Goal: Task Accomplishment & Management: Use online tool/utility

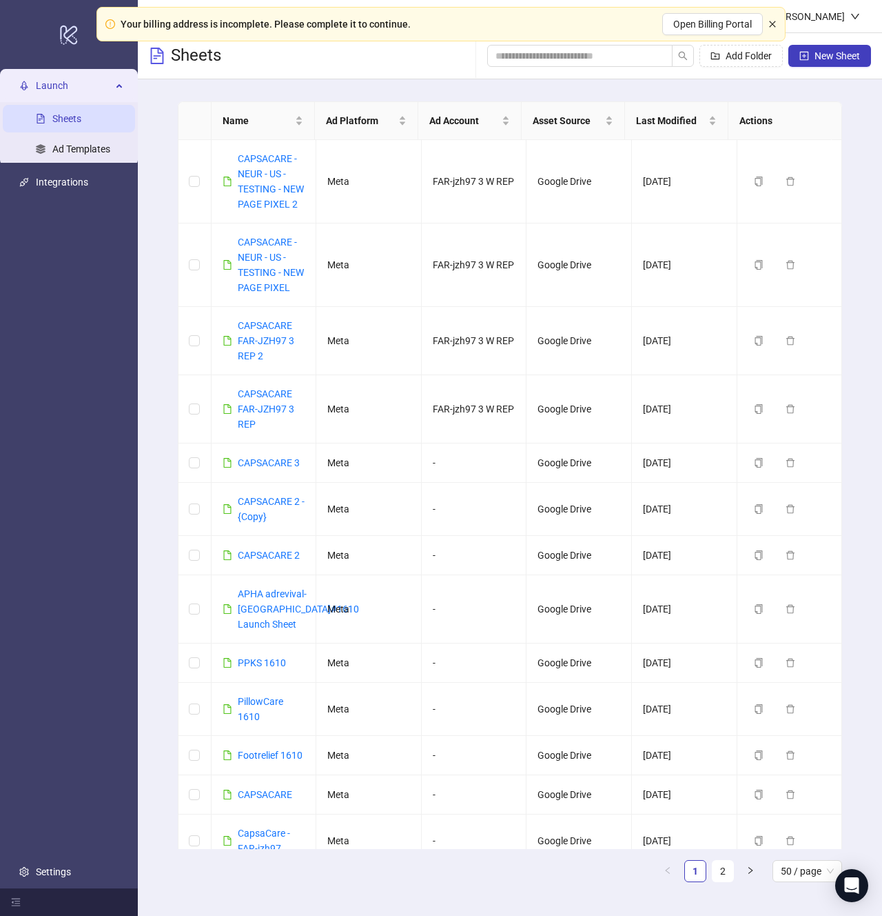
click at [774, 24] on icon "close" at bounding box center [773, 24] width 8 height 8
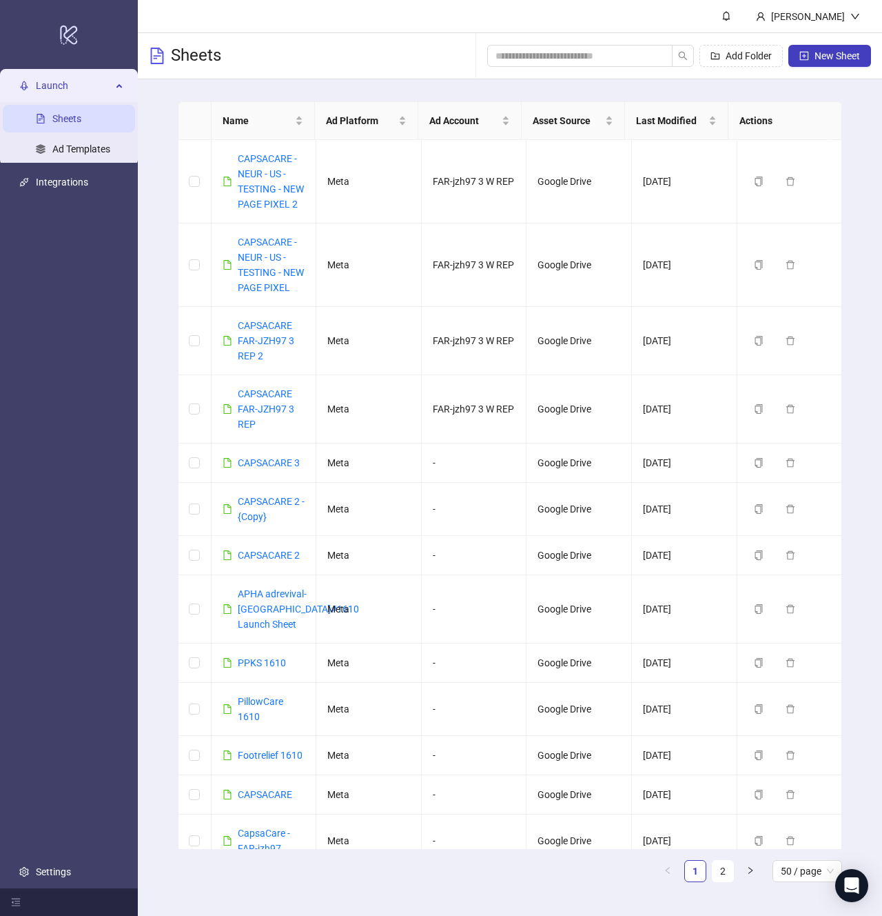
click at [868, 111] on div "Name Ad Platform Ad Account Asset Source Last Modified Actions CAPSACARE - NEUR…" at bounding box center [510, 497] width 745 height 836
click at [265, 190] on link "CAPSACARE - NEUR - US - TESTING - NEW PAGE PIXEL 2" at bounding box center [271, 181] width 66 height 57
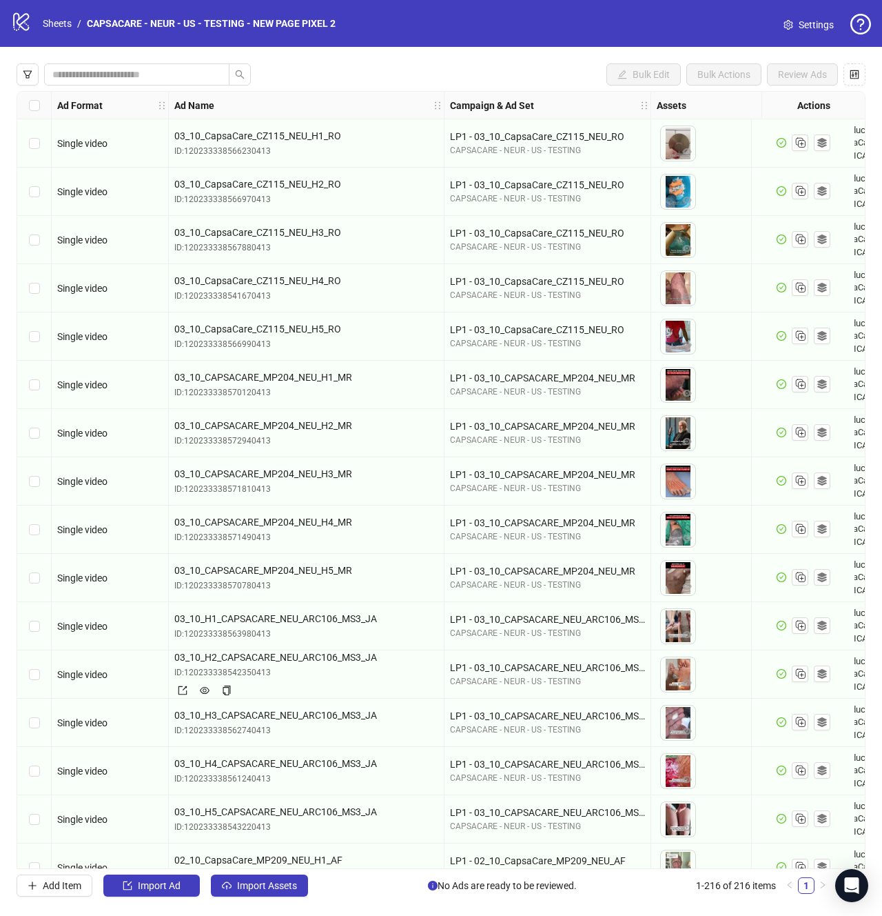
drag, startPoint x: 257, startPoint y: 885, endPoint x: 180, endPoint y: 223, distance: 666.3
click at [190, 460] on div "Bulk Edit Bulk Actions Review Ads Ad Format Ad Name Campaign & Ad Set Assets Pr…" at bounding box center [441, 480] width 882 height 866
click at [34, 70] on button "button" at bounding box center [28, 74] width 22 height 22
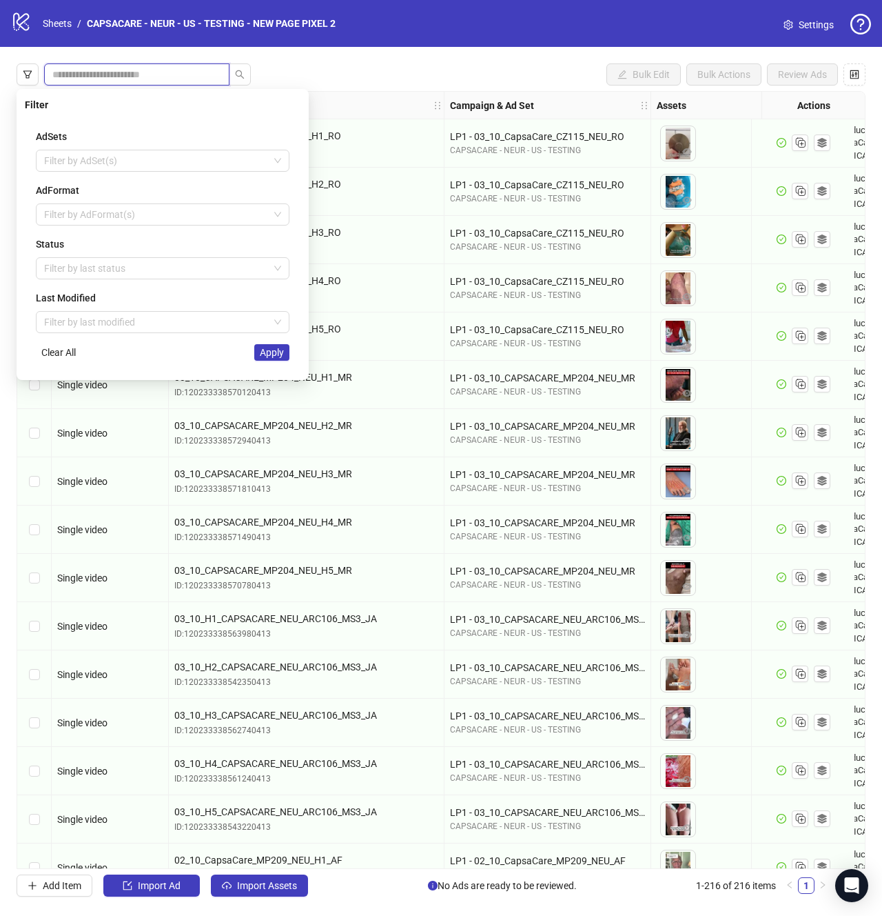
click at [129, 72] on div "Bulk Edit Bulk Actions Review Ads Ad Format Ad Name Campaign & Ad Set Assets Pr…" at bounding box center [441, 480] width 882 height 866
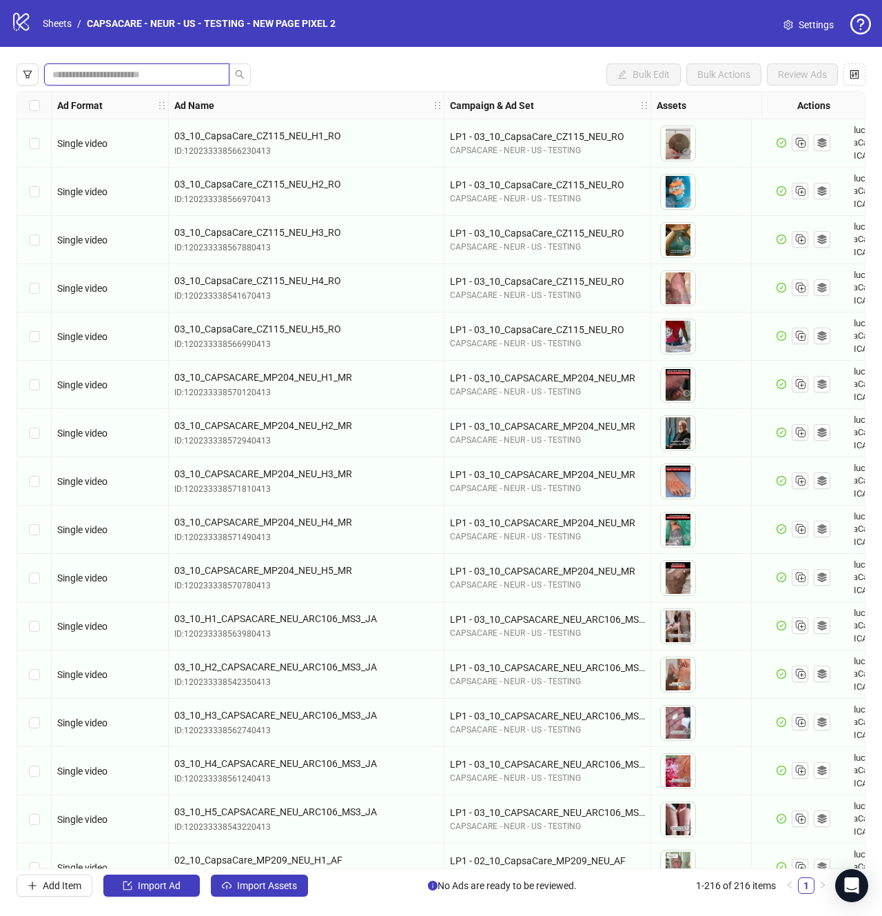
click at [99, 72] on input "search" at bounding box center [131, 74] width 158 height 15
click at [23, 77] on icon "filter" at bounding box center [28, 75] width 10 height 10
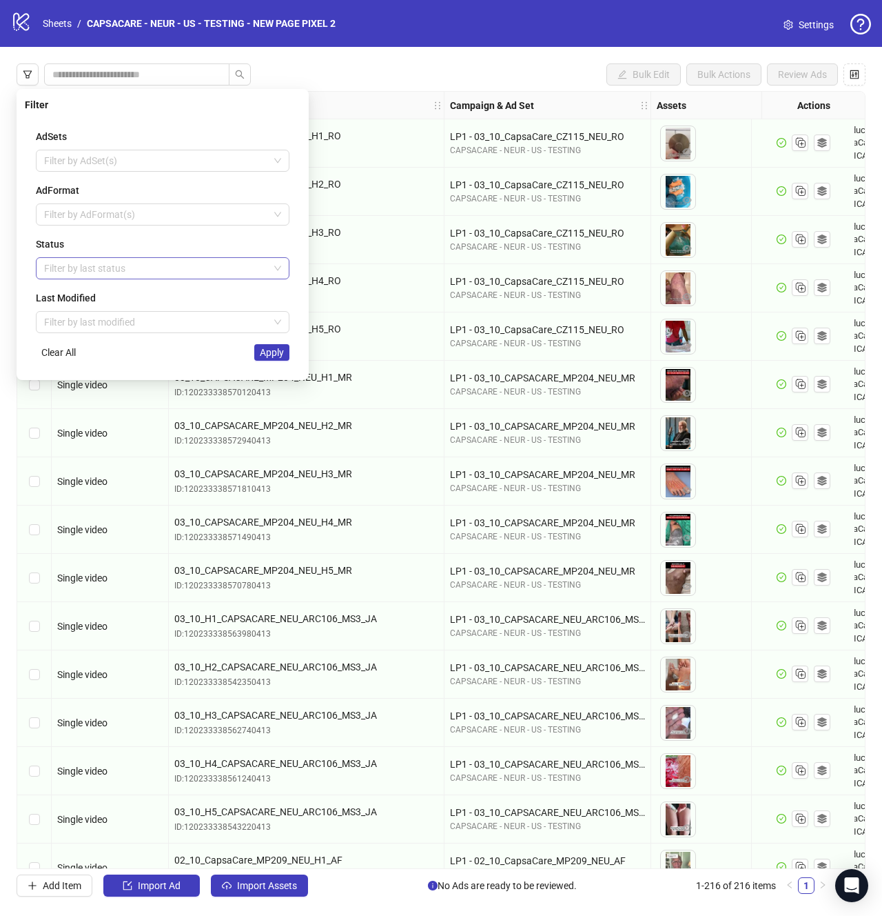
click at [106, 266] on div at bounding box center [156, 268] width 234 height 19
click at [113, 294] on div "Draft" at bounding box center [163, 295] width 232 height 15
click at [285, 360] on button "Apply" at bounding box center [271, 352] width 35 height 17
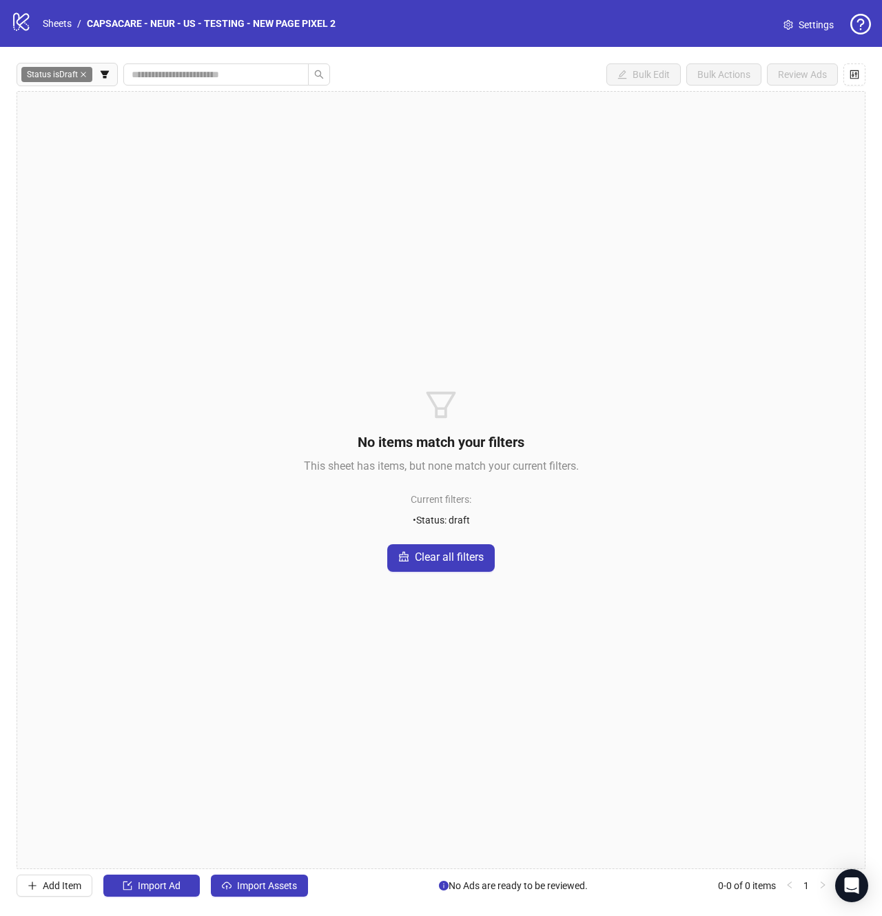
click at [285, 873] on div "Status is Draft Bulk Edit Bulk Actions Review Ads No items match your filters T…" at bounding box center [441, 480] width 882 height 866
click at [285, 895] on button "Import Assets" at bounding box center [259, 885] width 97 height 22
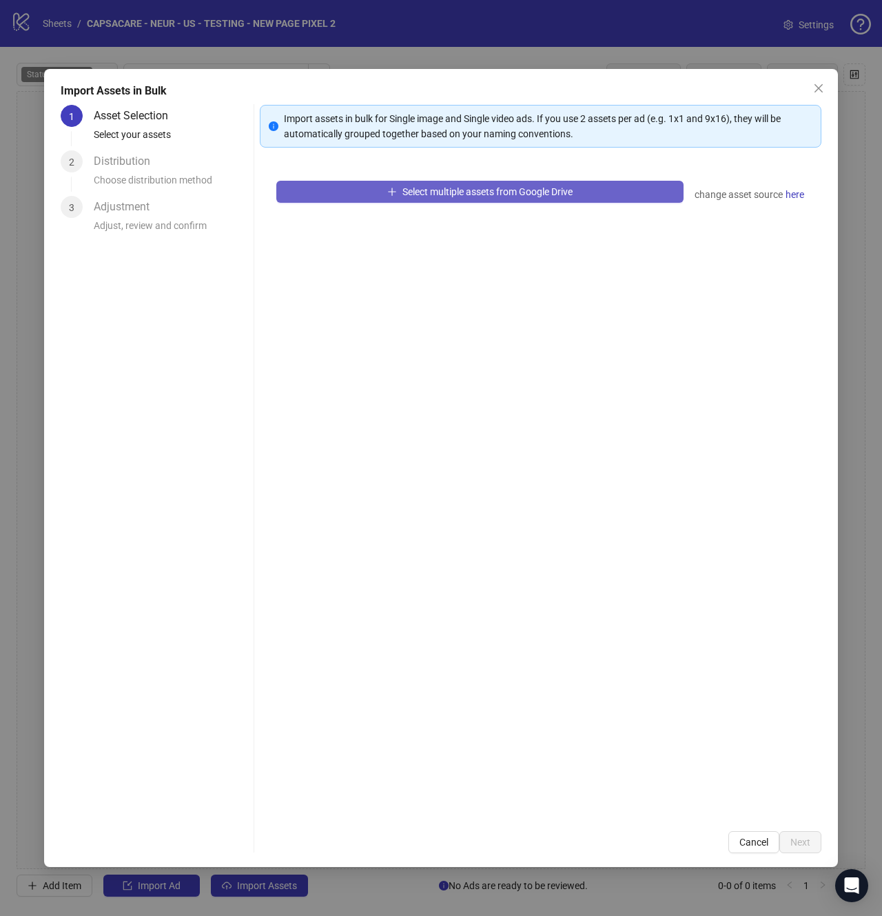
click at [634, 190] on button "Select multiple assets from Google Drive" at bounding box center [479, 192] width 407 height 22
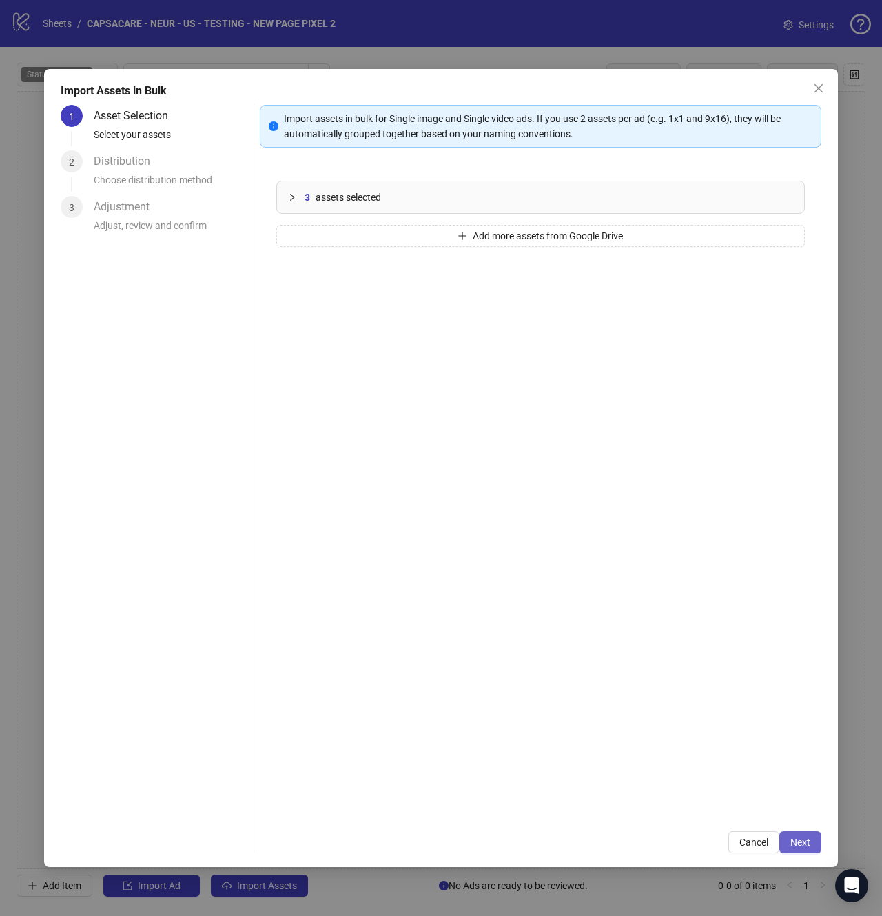
click at [798, 836] on span "Next" at bounding box center [801, 841] width 20 height 11
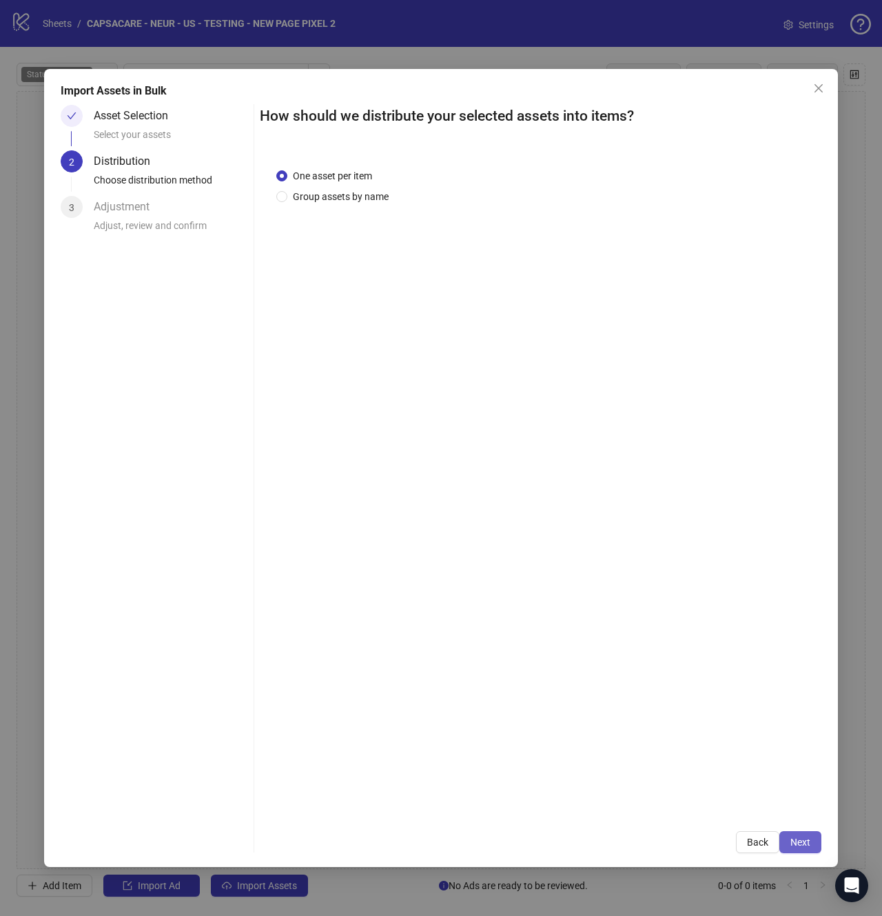
click at [797, 837] on span "Next" at bounding box center [801, 841] width 20 height 11
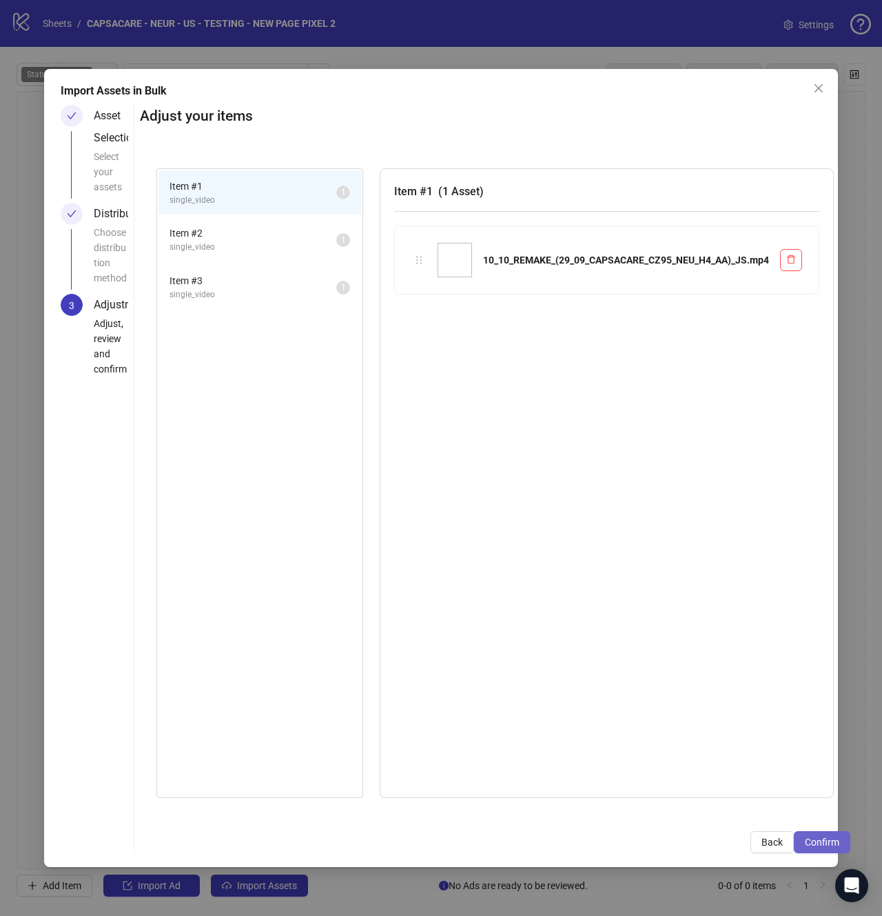
click at [803, 837] on button "Confirm" at bounding box center [822, 842] width 57 height 22
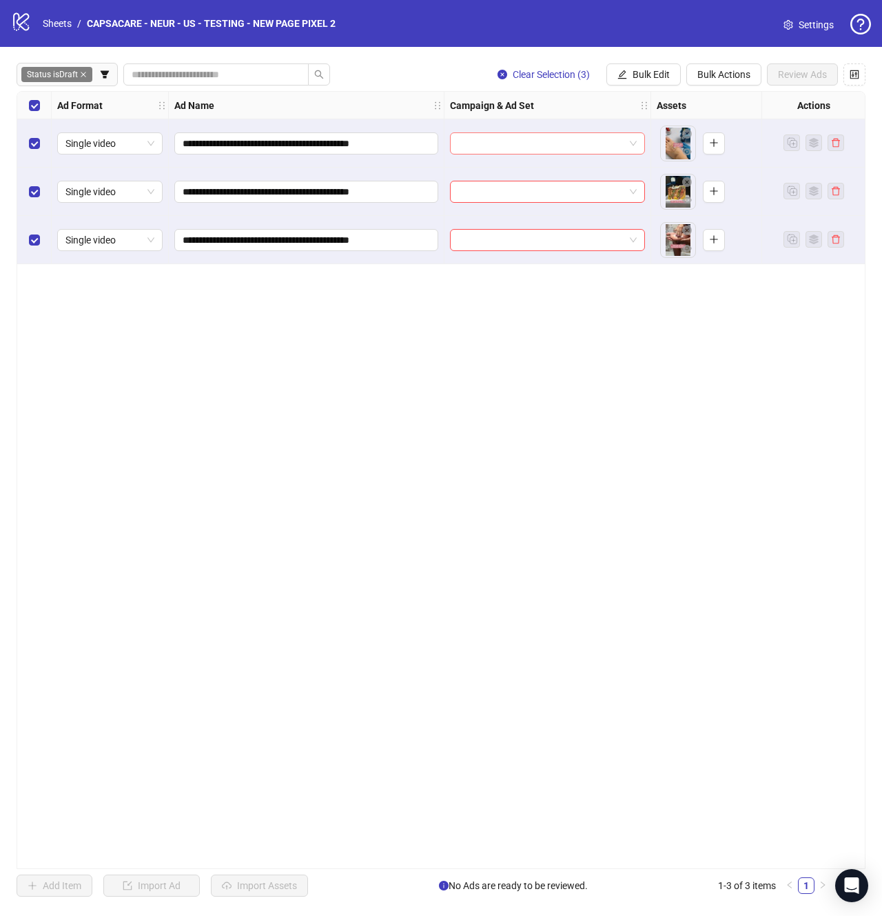
click at [587, 151] on input "search" at bounding box center [541, 143] width 166 height 21
click at [623, 75] on icon "edit" at bounding box center [623, 75] width 10 height 10
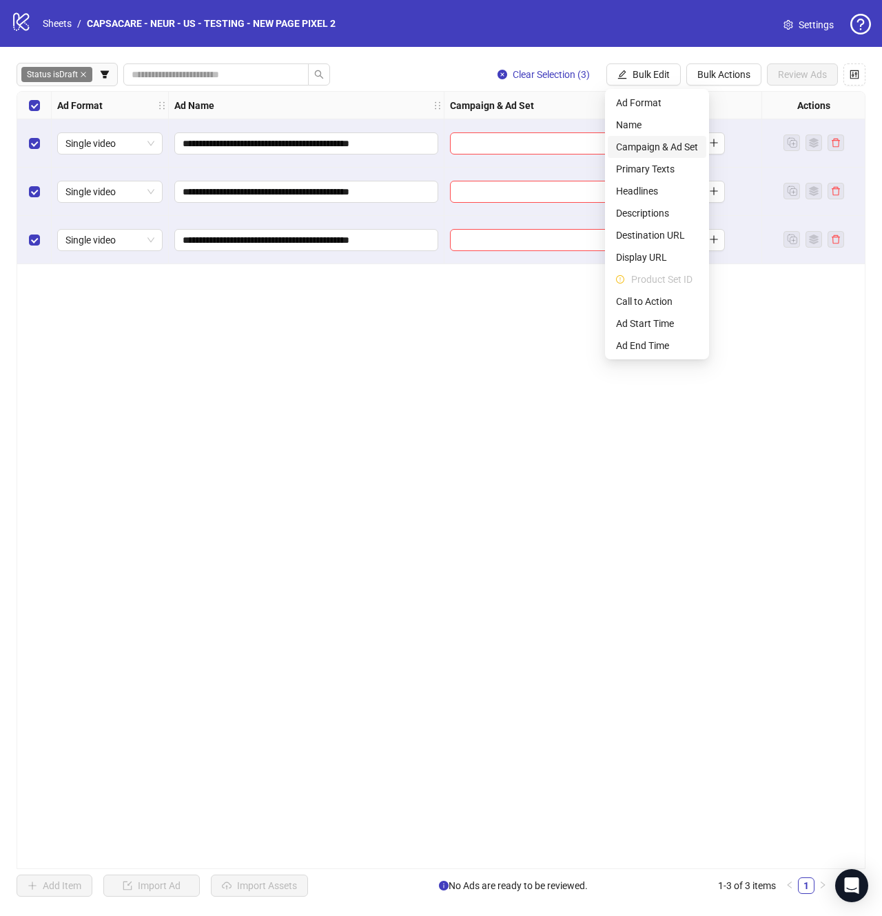
click at [649, 145] on span "Campaign & Ad Set" at bounding box center [657, 146] width 82 height 15
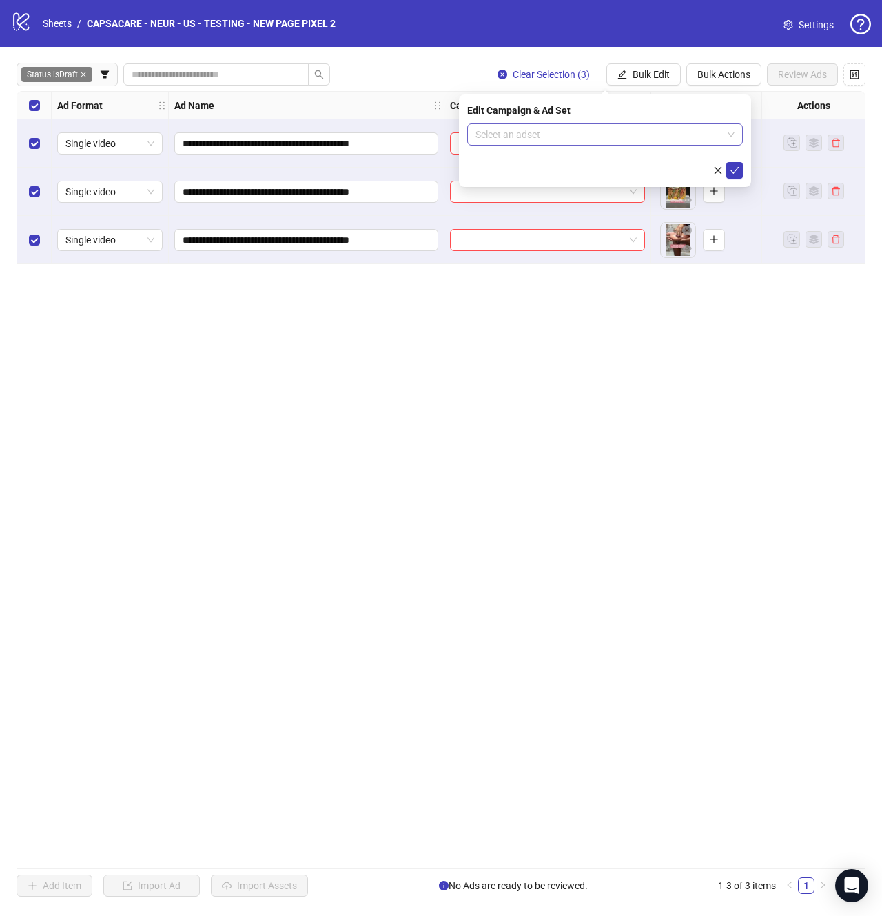
click at [595, 140] on input "search" at bounding box center [599, 134] width 247 height 21
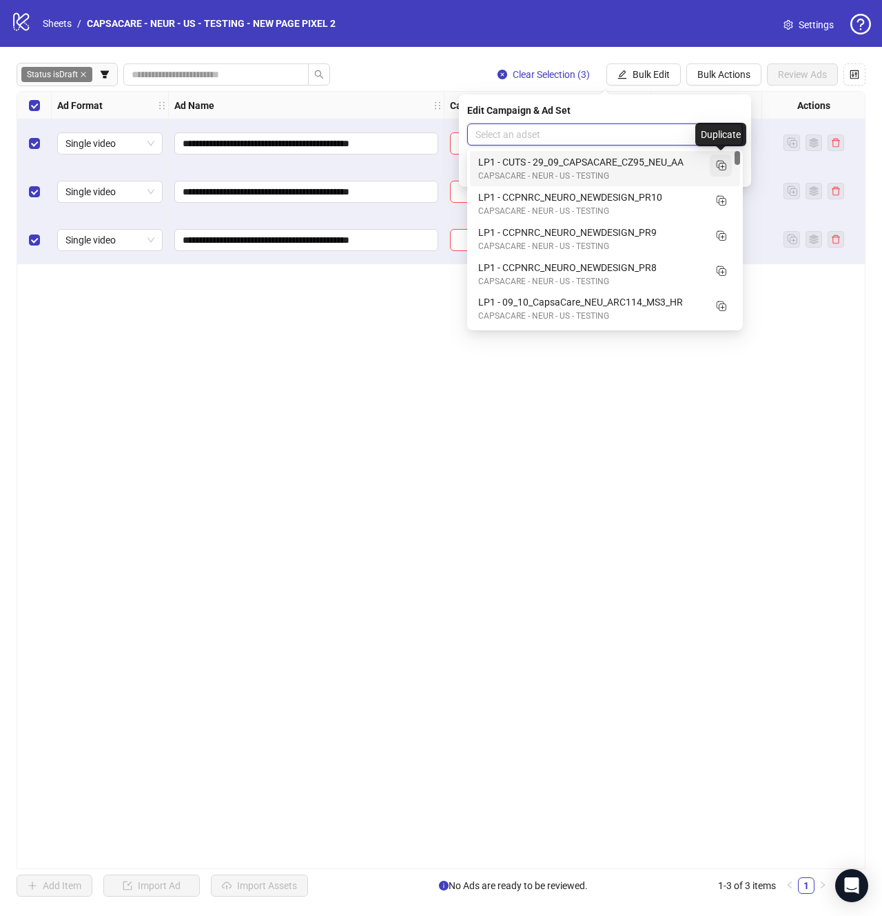
click at [716, 159] on icon "Duplicate" at bounding box center [721, 165] width 14 height 14
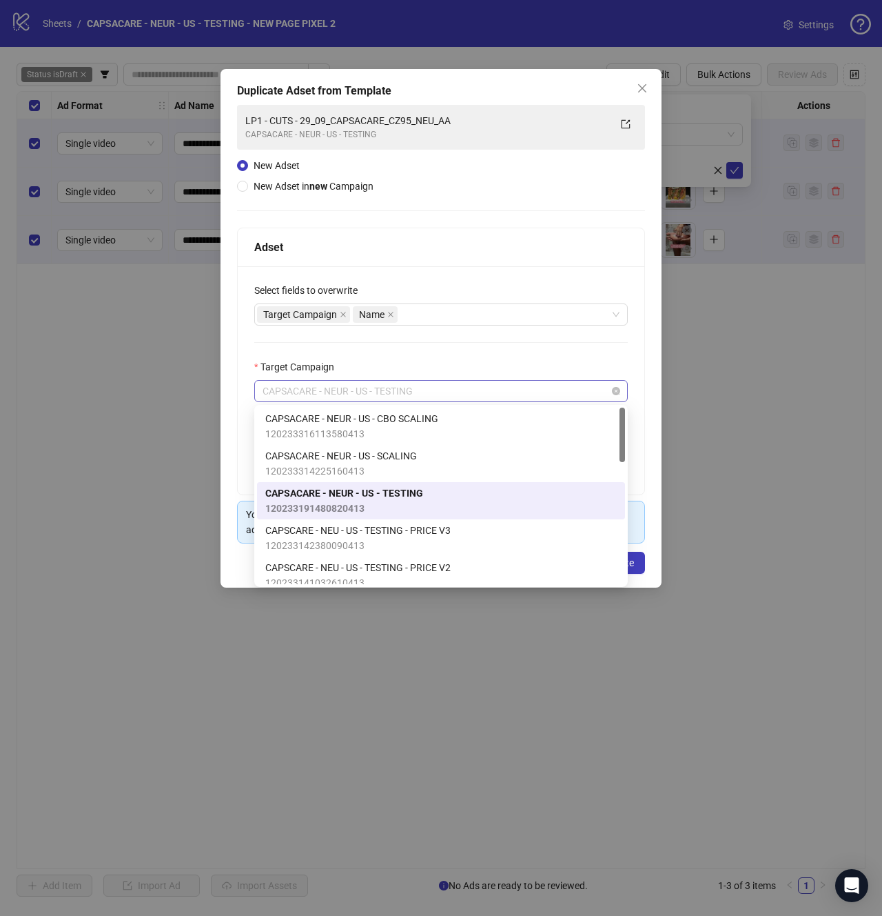
click at [414, 385] on span "CAPSACARE - NEUR - US - TESTING" at bounding box center [441, 391] width 357 height 21
click at [467, 354] on div "**********" at bounding box center [441, 380] width 407 height 228
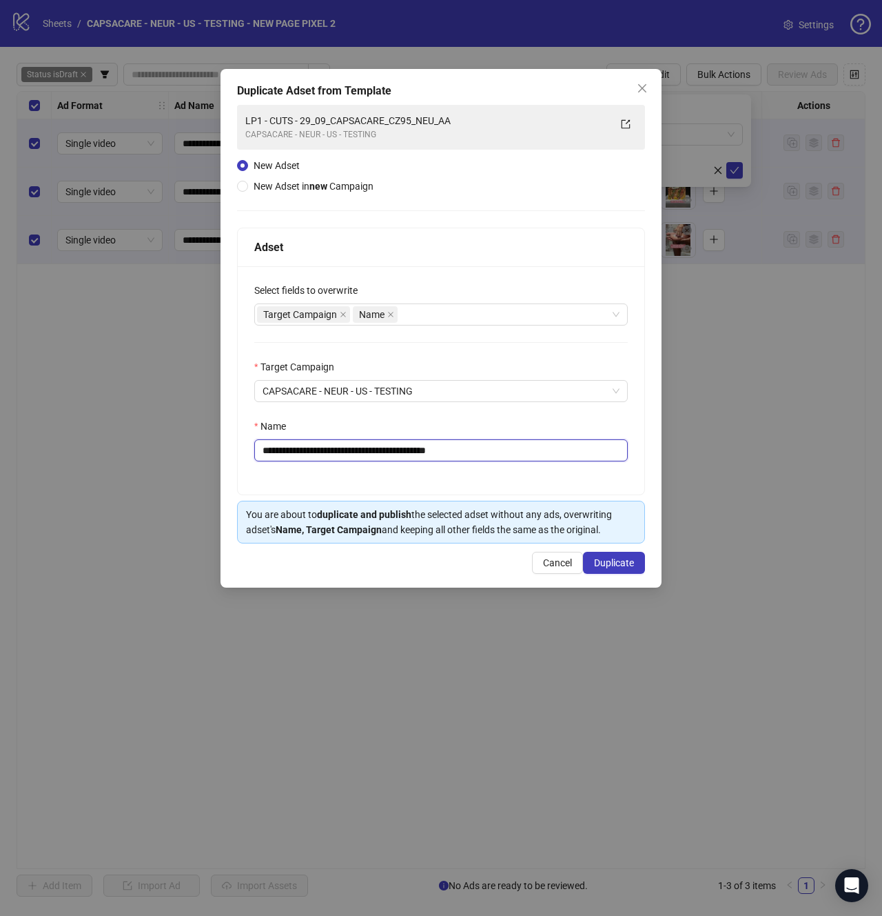
click at [500, 452] on input "**********" at bounding box center [441, 450] width 374 height 22
paste input "*"
click at [547, 486] on div "**********" at bounding box center [441, 380] width 407 height 228
click at [512, 436] on div "Name" at bounding box center [441, 428] width 374 height 21
click at [521, 441] on input "**********" at bounding box center [441, 450] width 374 height 22
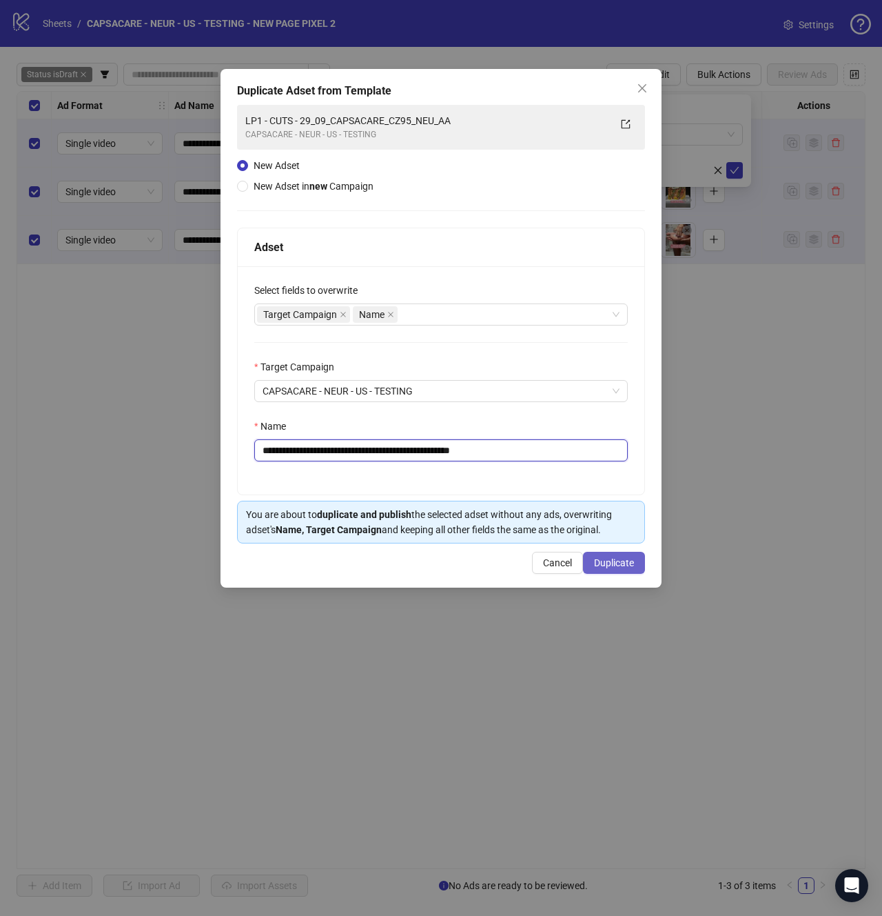
type input "**********"
click at [612, 560] on span "Duplicate" at bounding box center [614, 562] width 40 height 11
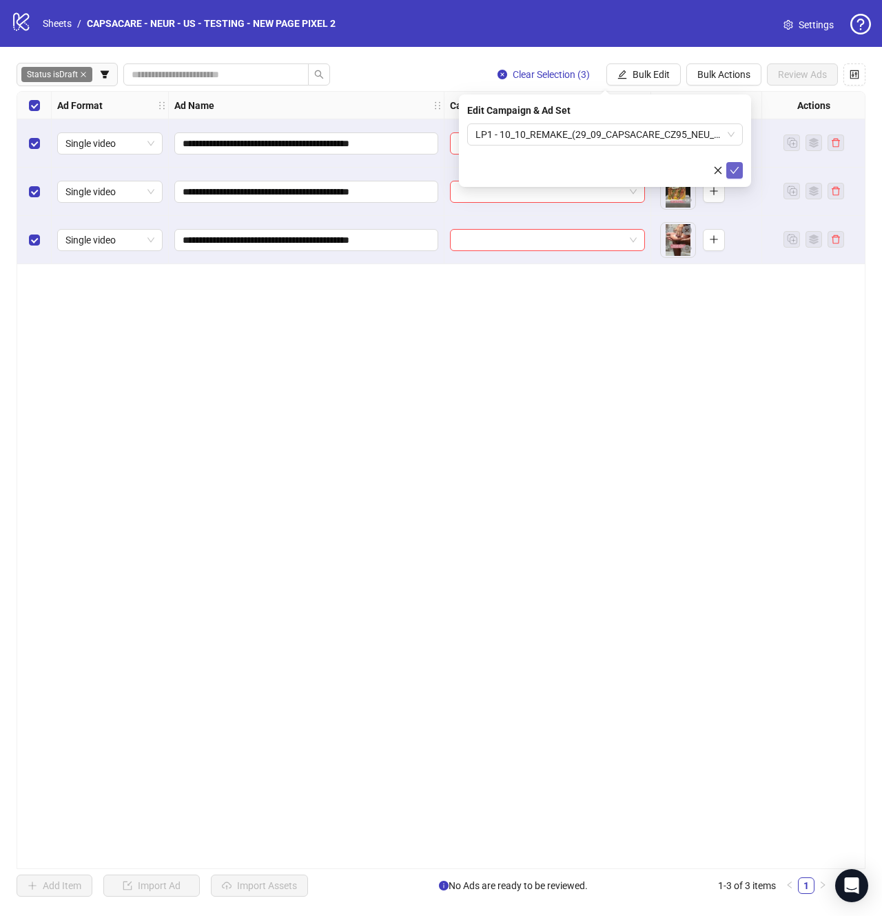
click at [733, 174] on span "submit" at bounding box center [735, 170] width 10 height 11
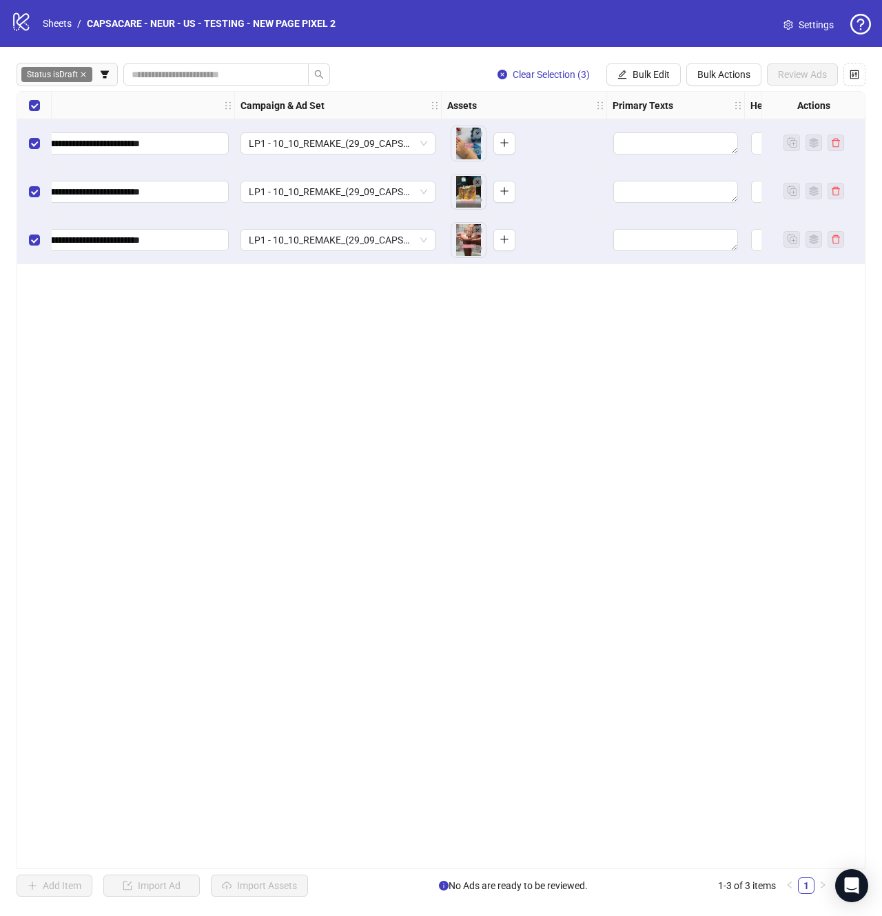
scroll to position [0, 359]
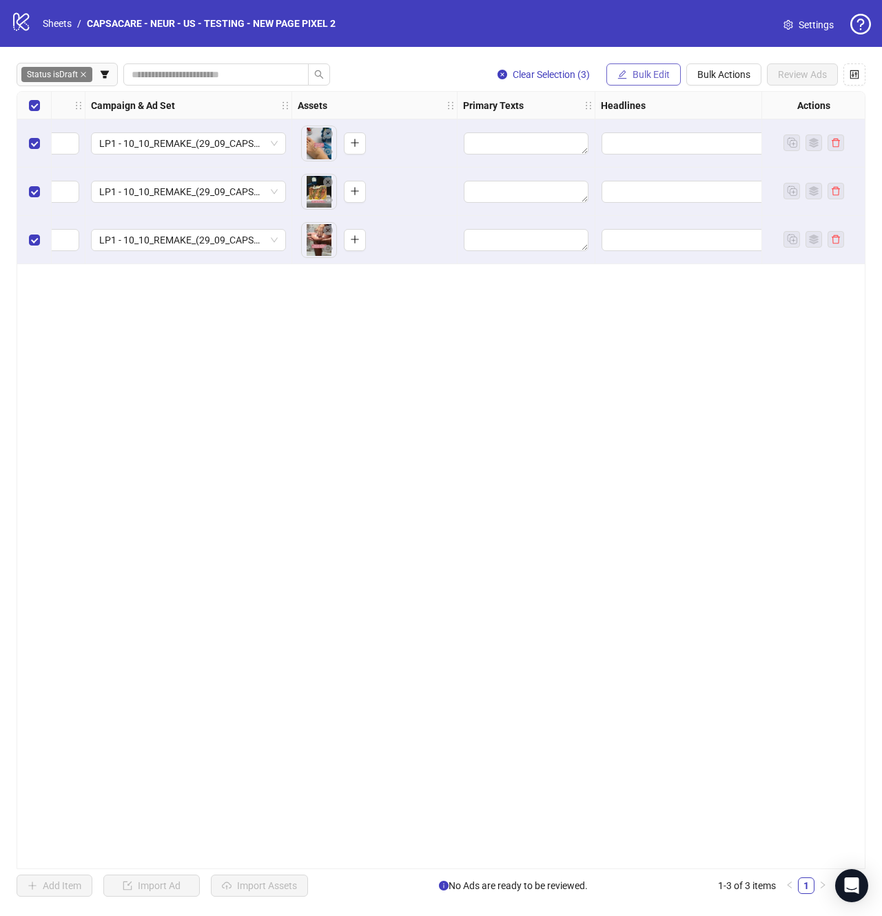
click at [632, 84] on button "Bulk Edit" at bounding box center [644, 74] width 74 height 22
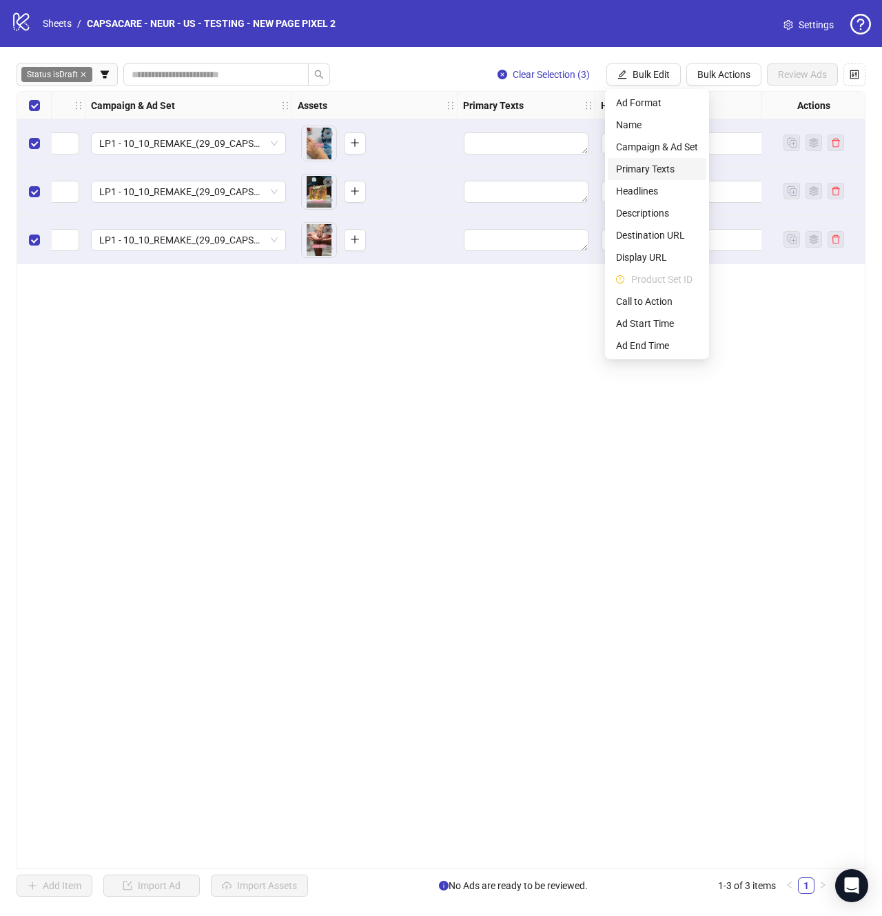
click at [658, 171] on span "Primary Texts" at bounding box center [657, 168] width 82 height 15
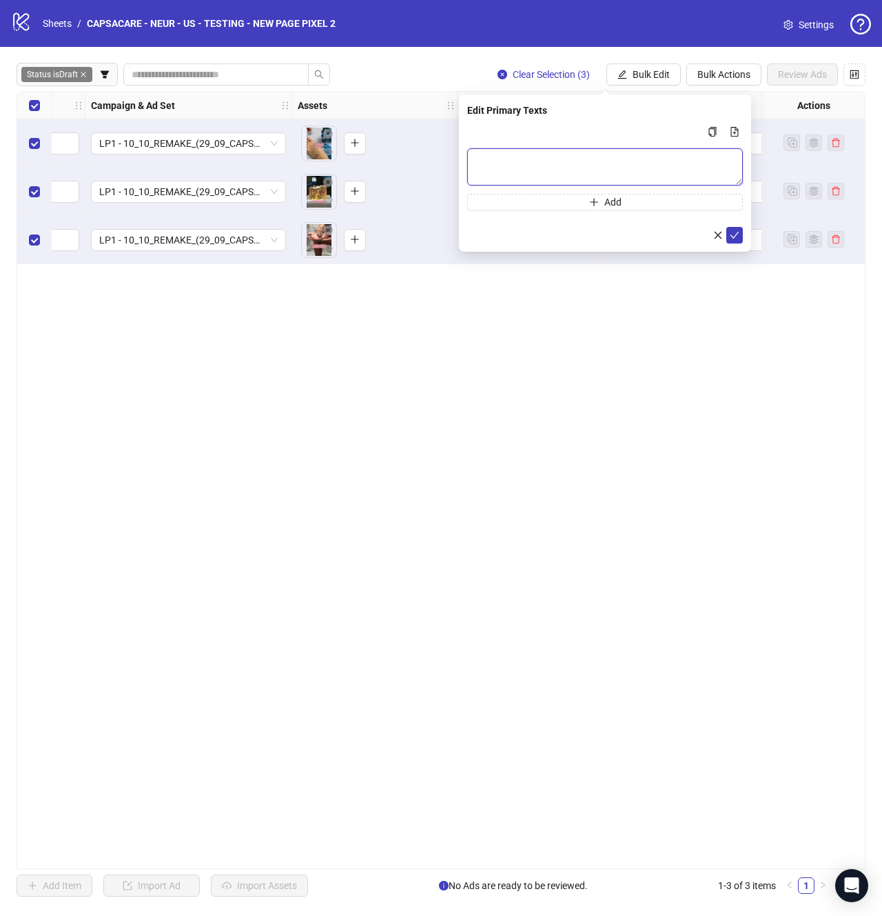
click at [614, 165] on textarea "Multi-text input container - paste or copy values" at bounding box center [605, 166] width 276 height 37
paste textarea "**********"
type textarea "**********"
click at [735, 237] on icon "check" at bounding box center [735, 235] width 10 height 10
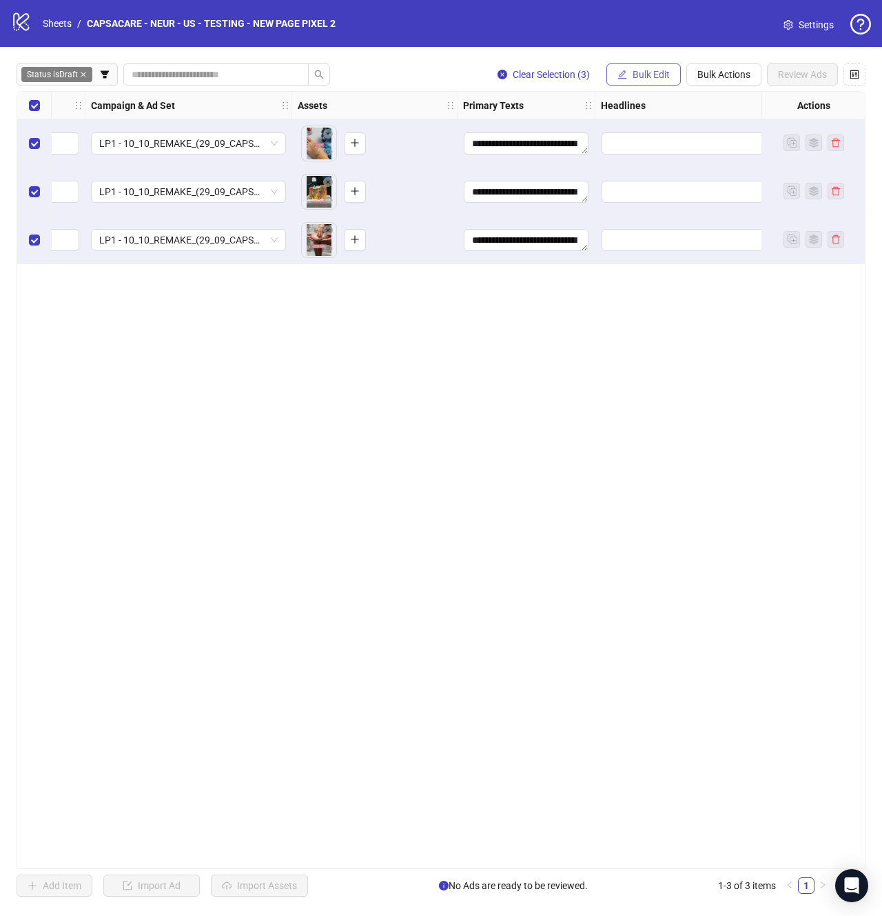
click at [643, 74] on span "Bulk Edit" at bounding box center [651, 74] width 37 height 11
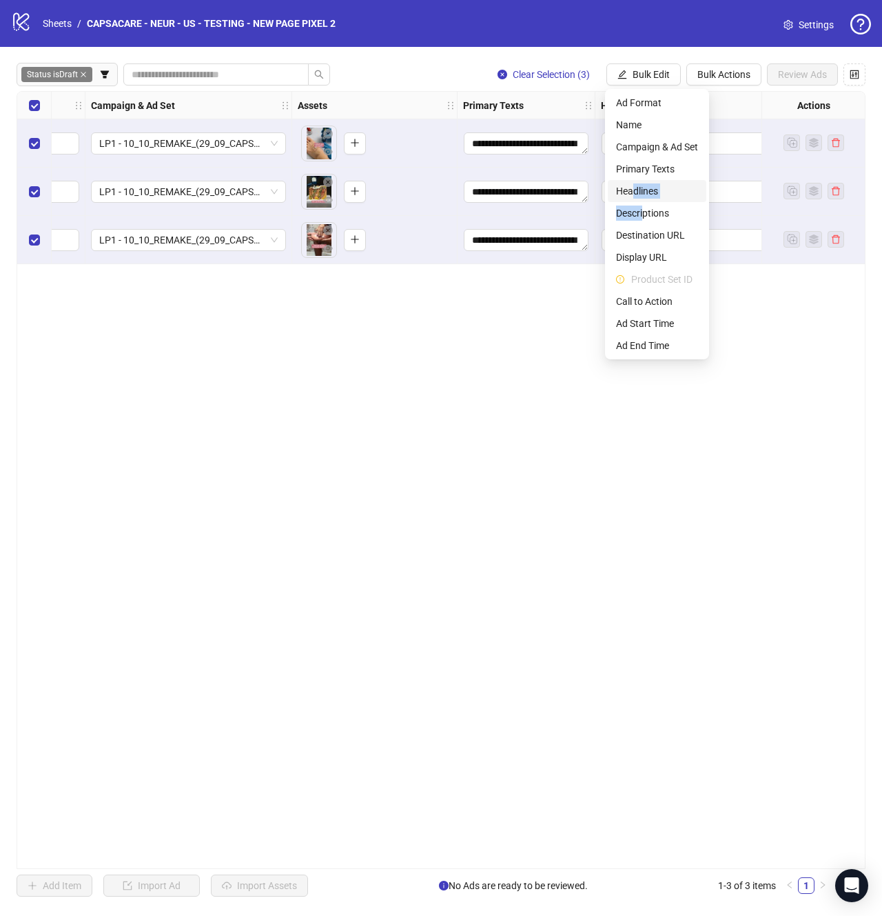
drag, startPoint x: 643, startPoint y: 205, endPoint x: 635, endPoint y: 195, distance: 12.8
click at [635, 195] on ul "Ad Format Name Campaign & Ad Set Primary Texts Headlines Descriptions Destinati…" at bounding box center [657, 224] width 104 height 270
click at [635, 195] on span "Headlines" at bounding box center [657, 190] width 82 height 15
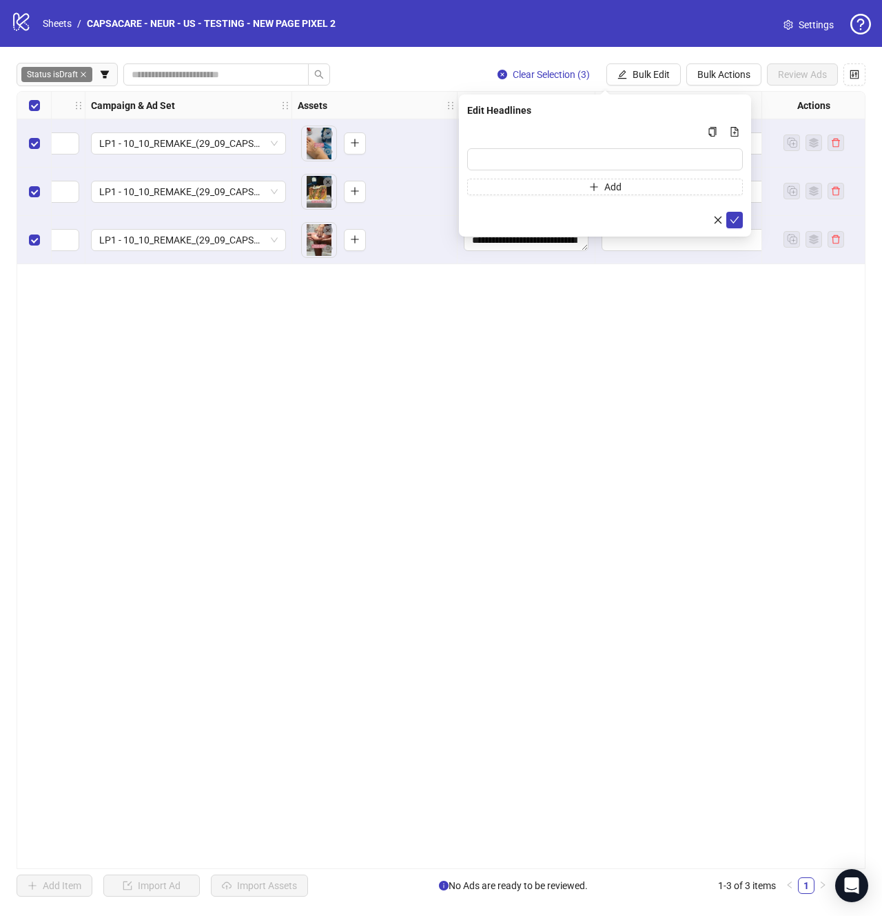
click at [605, 174] on div "Press Shift+Enter to add new input" at bounding box center [605, 174] width 0 height 0
click at [695, 161] on input "Multi-input container - paste or copy values" at bounding box center [605, 159] width 276 height 22
paste input "**********"
type input "**********"
click at [735, 226] on button "submit" at bounding box center [735, 220] width 17 height 17
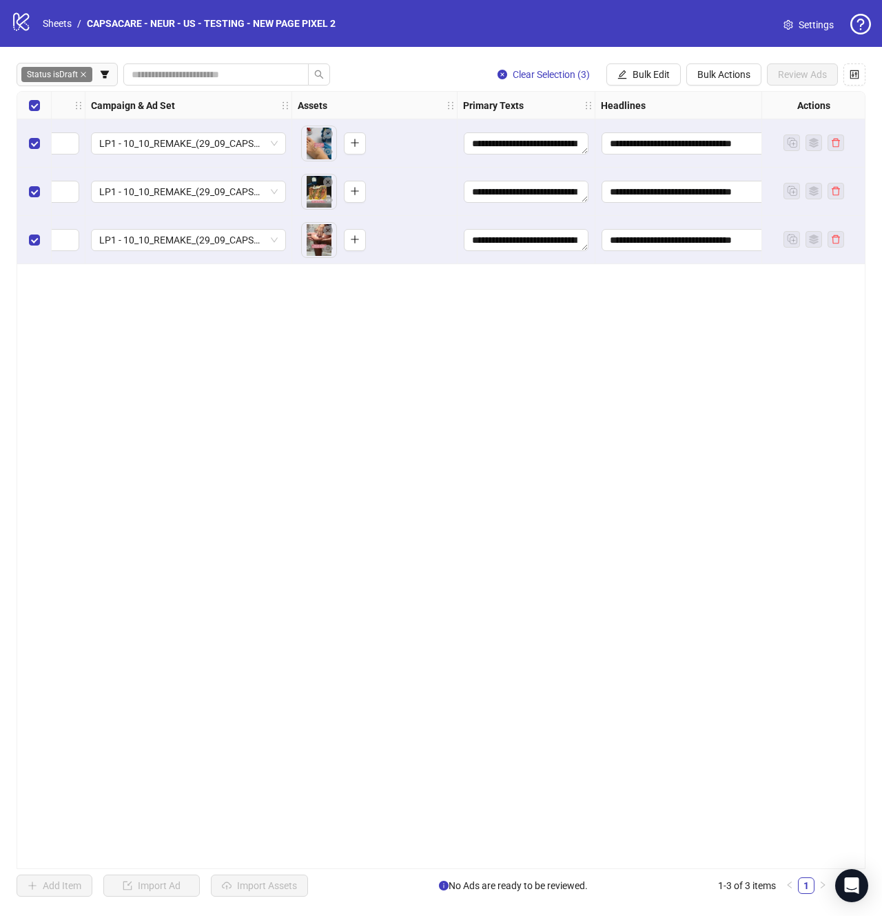
scroll to position [0, 763]
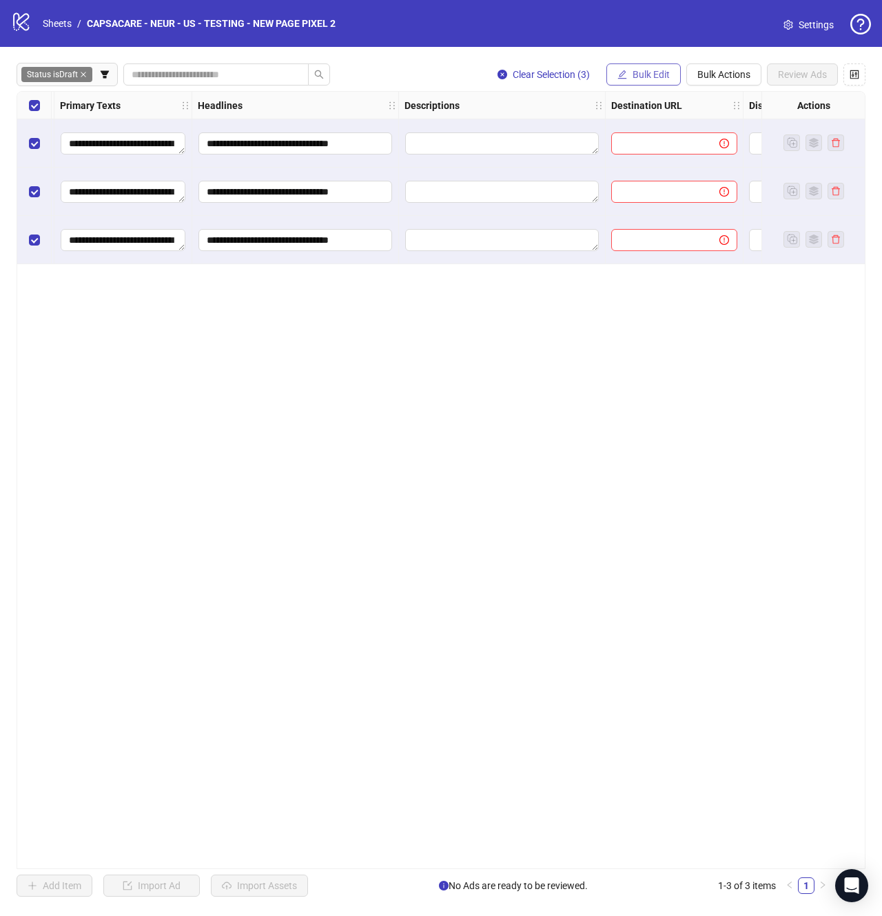
click at [638, 73] on span "Bulk Edit" at bounding box center [651, 74] width 37 height 11
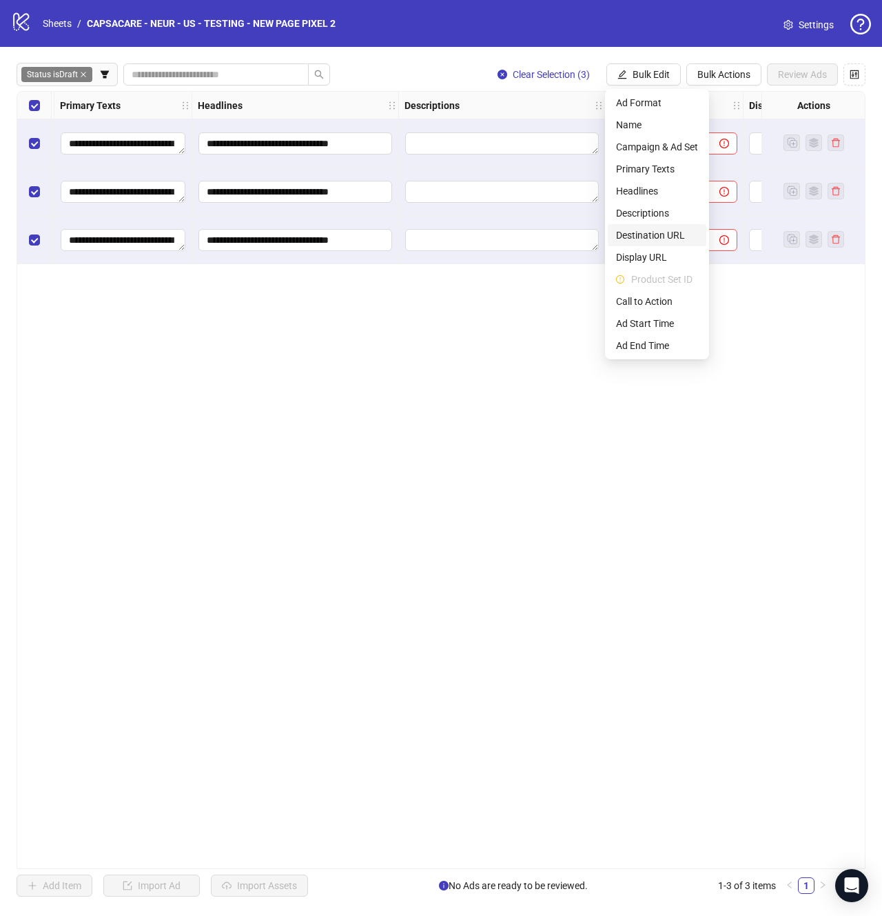
click at [659, 229] on span "Destination URL" at bounding box center [657, 235] width 82 height 15
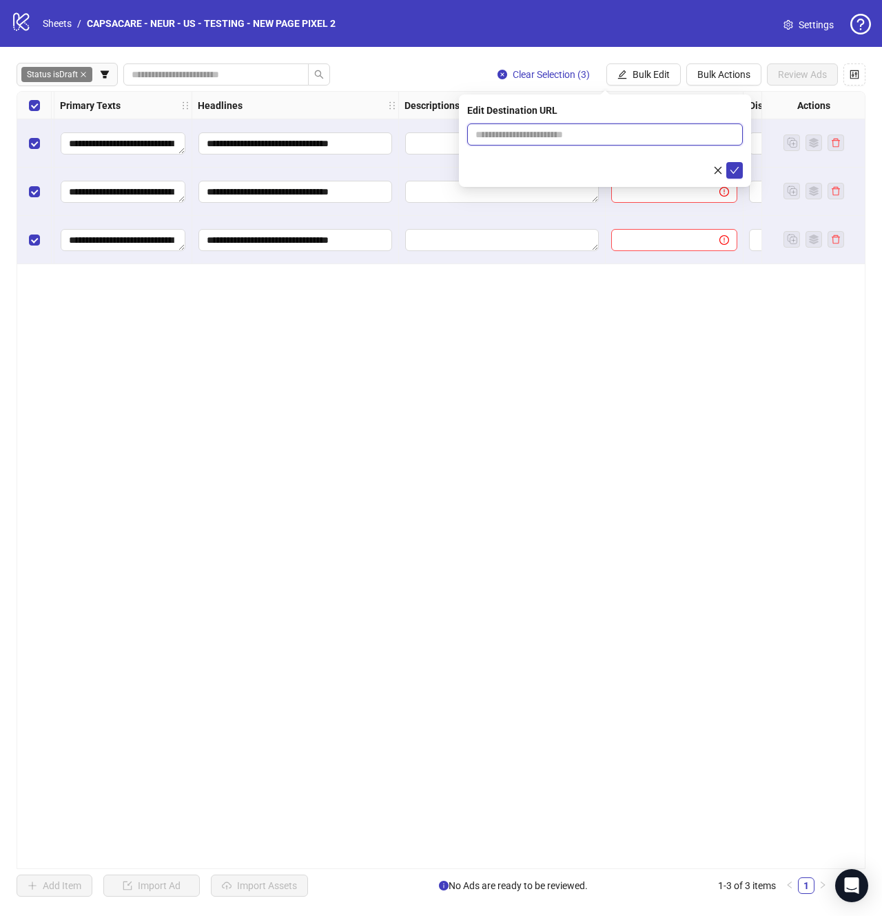
click at [632, 135] on input "text" at bounding box center [600, 134] width 248 height 15
paste input "**********"
type input "**********"
click at [736, 169] on icon "check" at bounding box center [735, 170] width 10 height 10
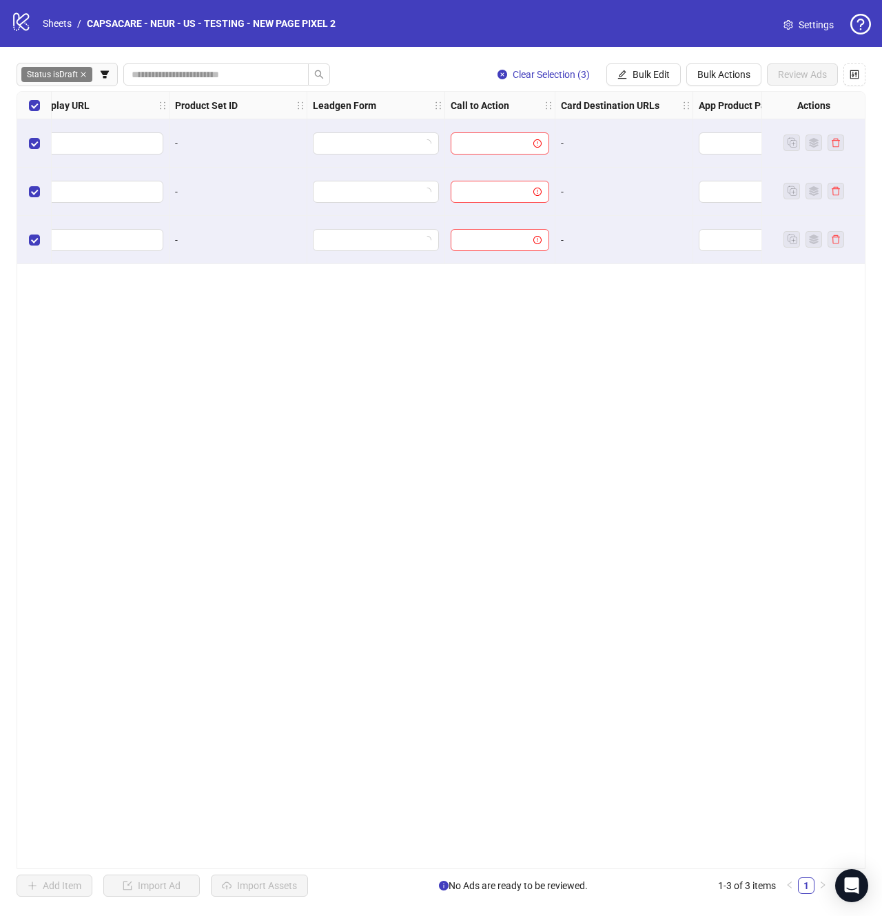
scroll to position [0, 1700]
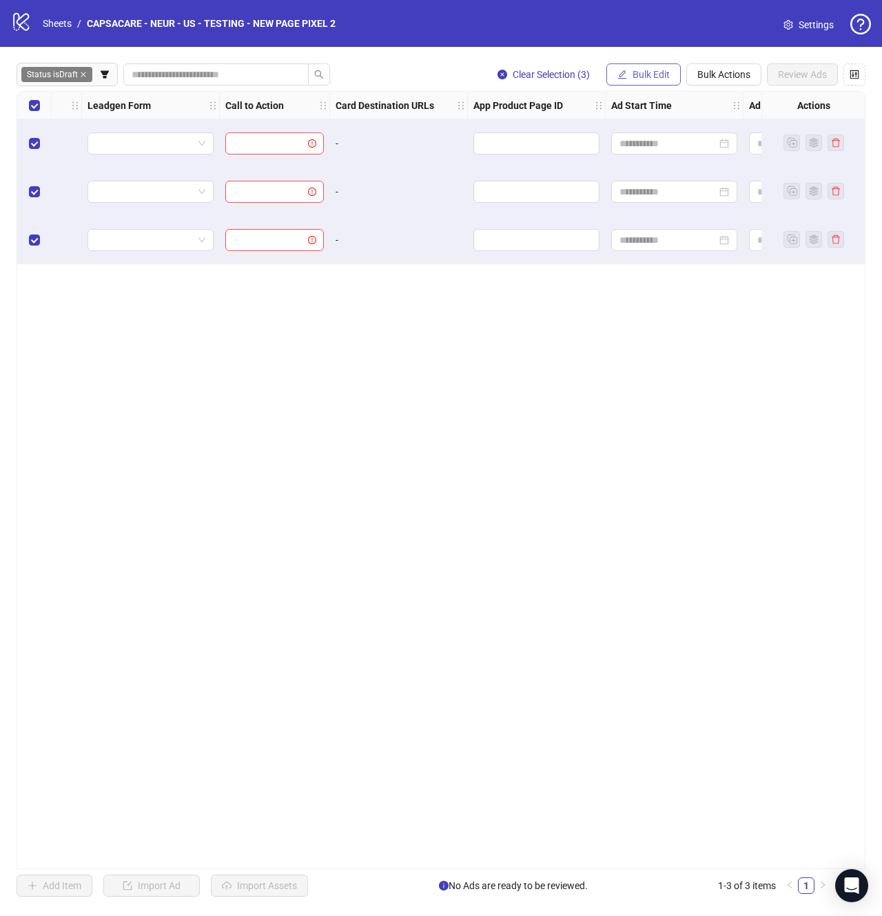
click at [654, 74] on span "Bulk Edit" at bounding box center [651, 74] width 37 height 11
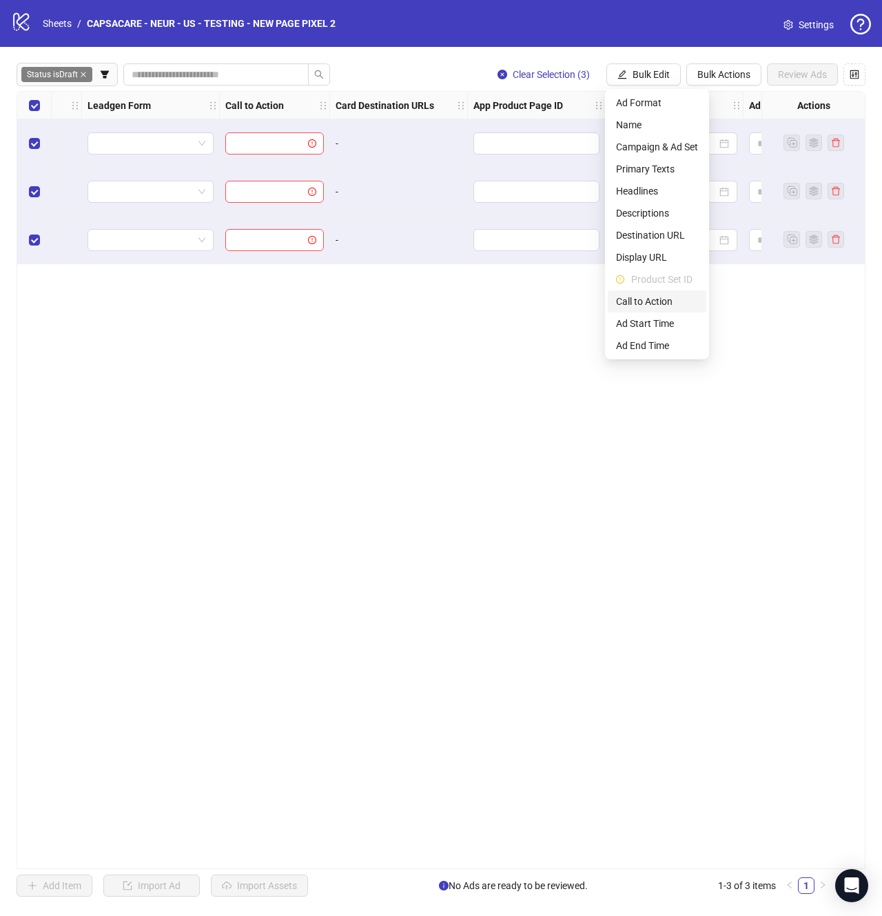
click at [653, 301] on span "Call to Action" at bounding box center [657, 301] width 82 height 15
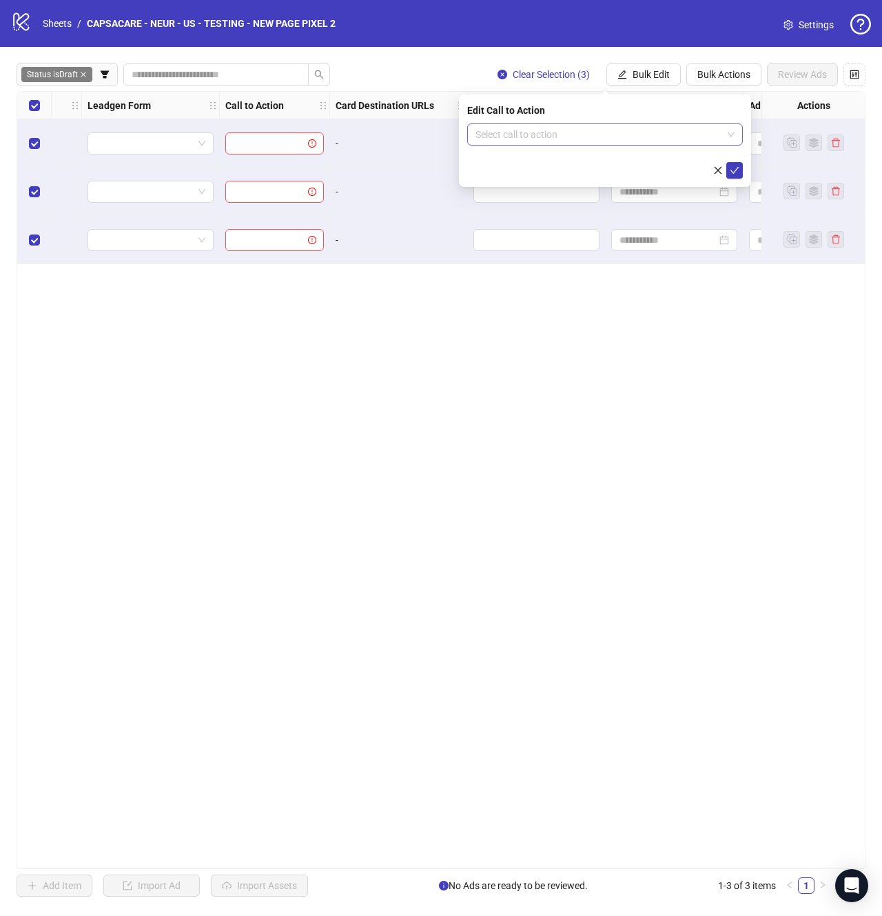
click at [632, 143] on input "search" at bounding box center [599, 134] width 247 height 21
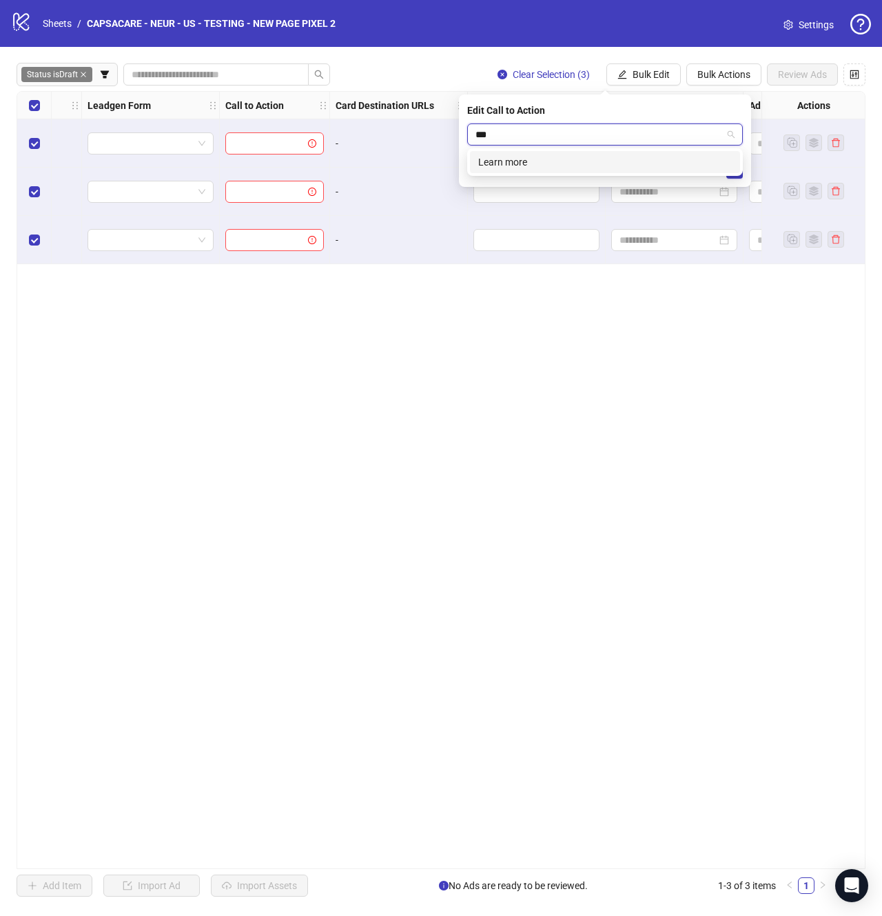
type input "****"
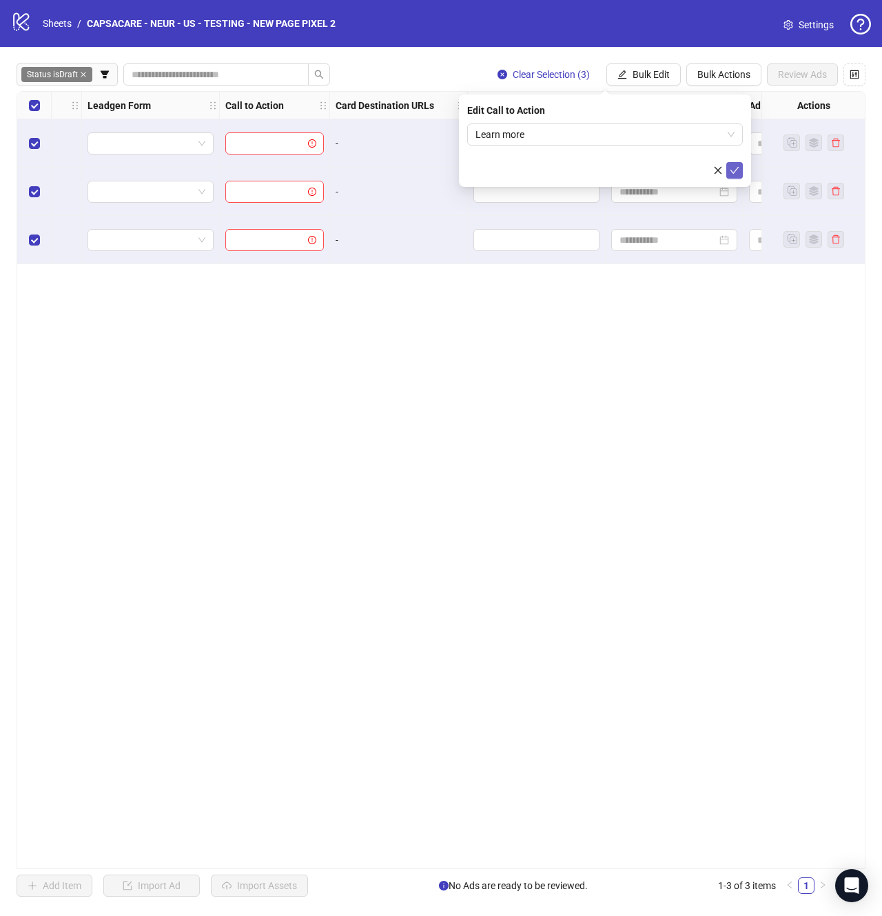
click at [733, 165] on icon "check" at bounding box center [735, 170] width 10 height 10
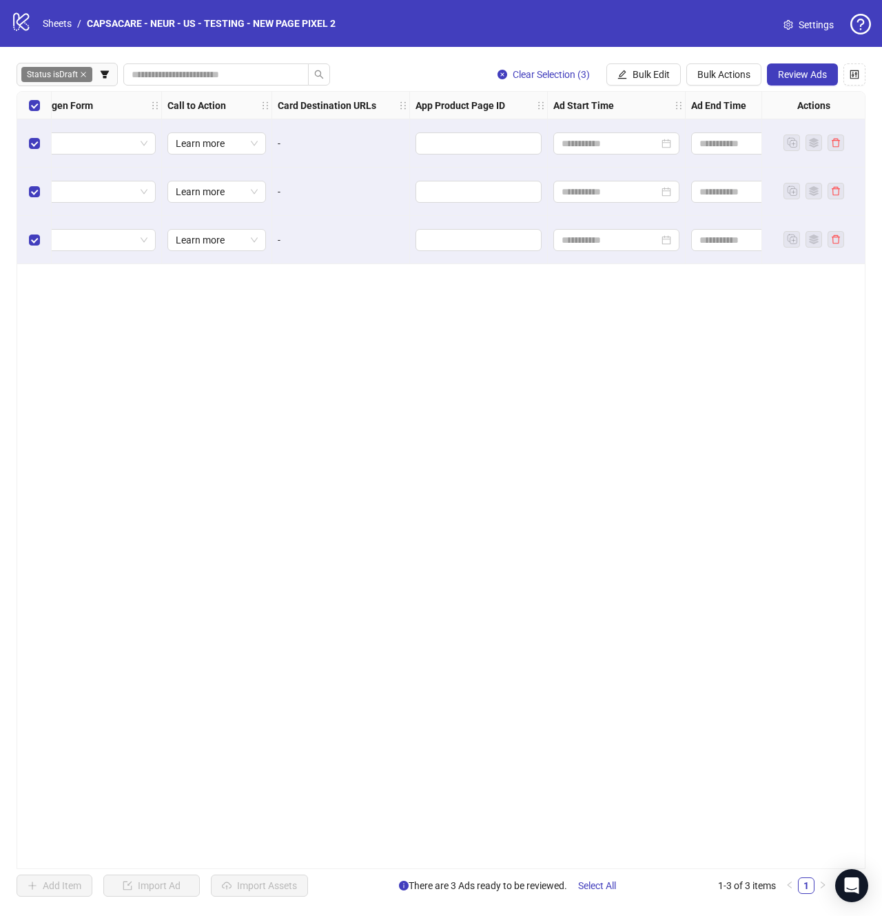
scroll to position [0, 1820]
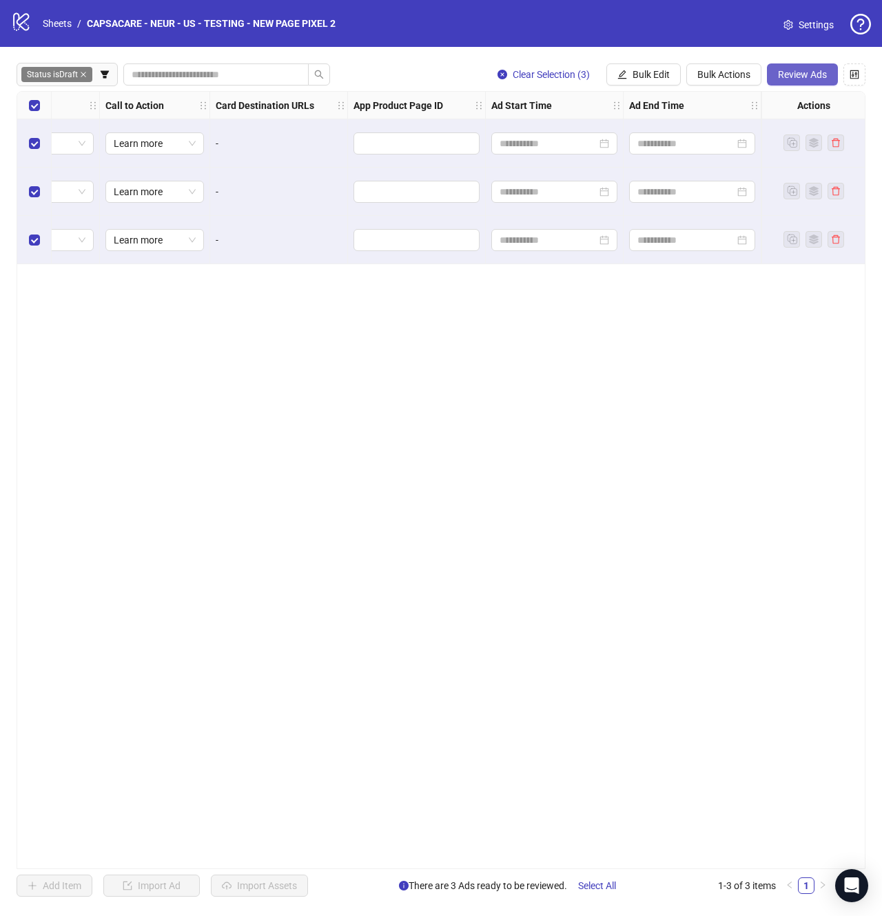
click at [800, 77] on span "Review Ads" at bounding box center [802, 74] width 49 height 11
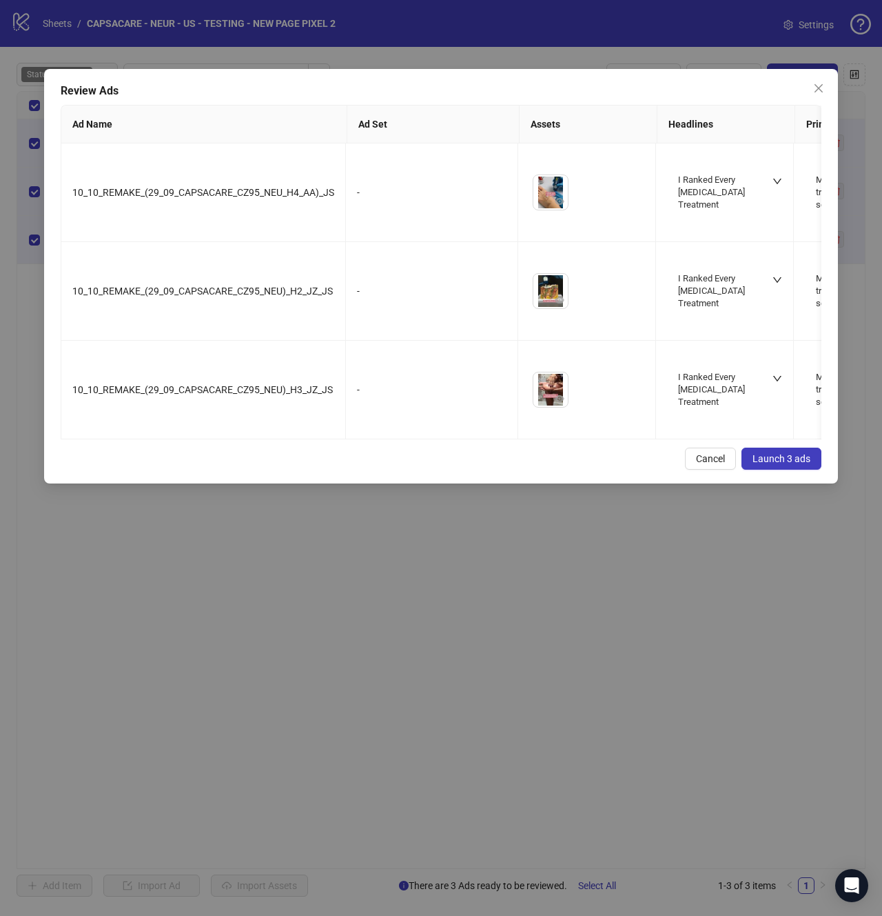
click at [778, 464] on span "Launch 3 ads" at bounding box center [782, 458] width 58 height 11
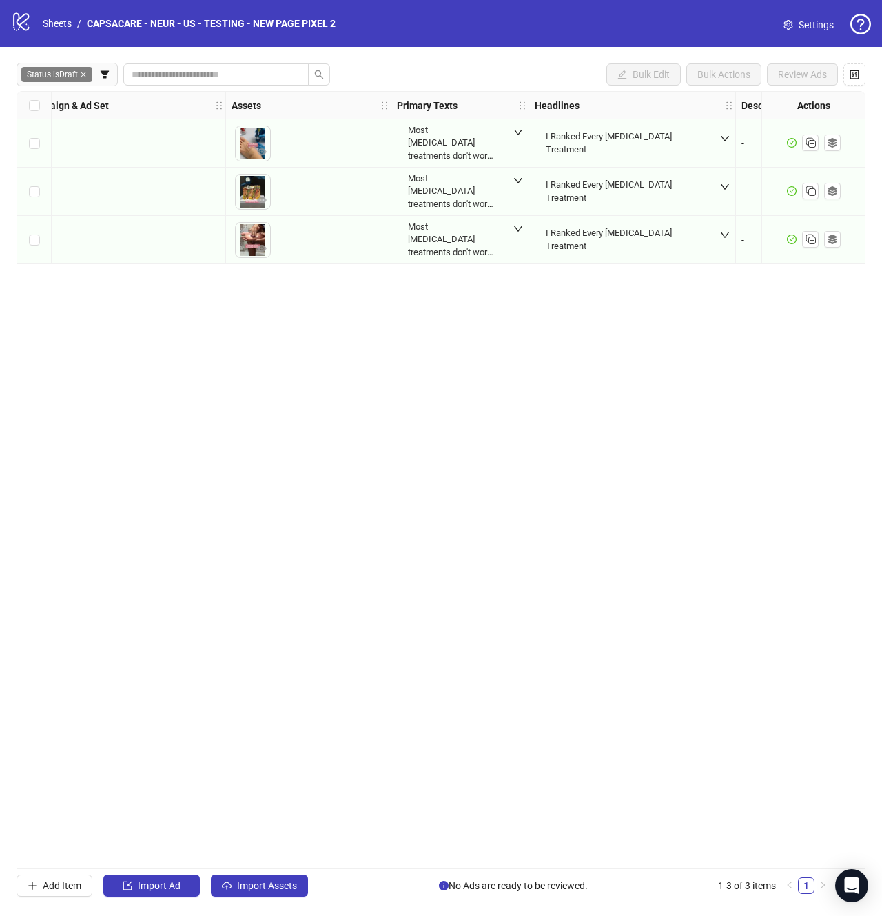
scroll to position [0, 755]
